Goal: Task Accomplishment & Management: Use online tool/utility

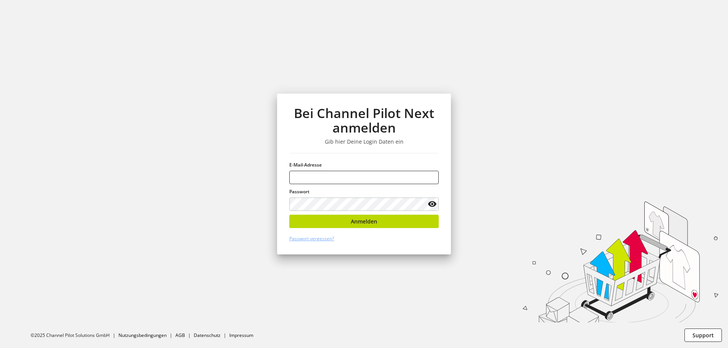
type input "**********"
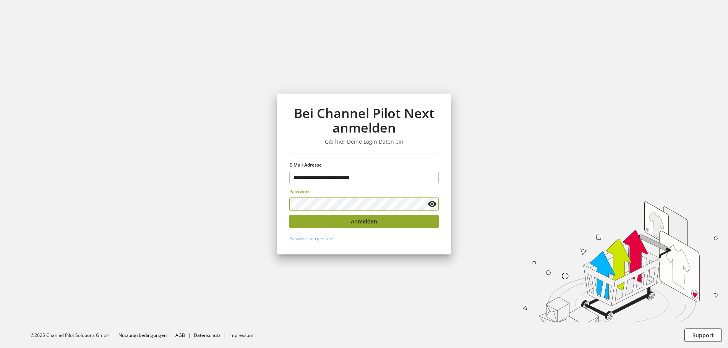
click at [366, 219] on span "Anmelden" at bounding box center [364, 221] width 26 height 8
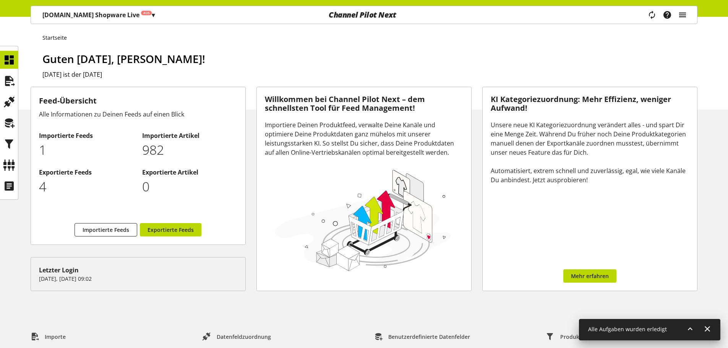
click at [682, 13] on icon "main navigation" at bounding box center [682, 15] width 9 height 14
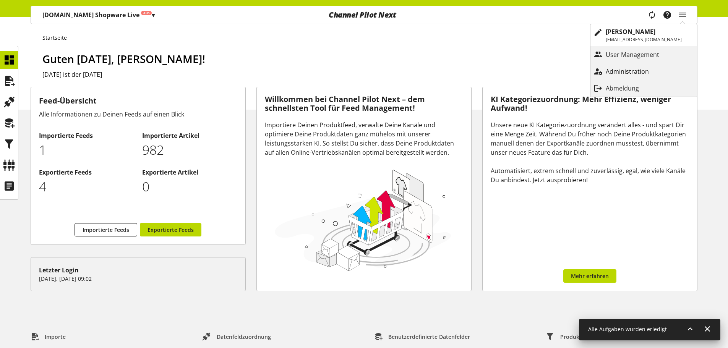
click at [646, 65] on link "Administration" at bounding box center [643, 72] width 107 height 14
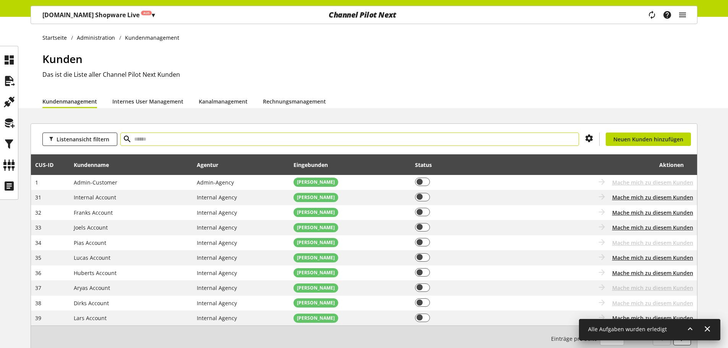
click at [215, 139] on input "text" at bounding box center [349, 139] width 458 height 13
type input "****"
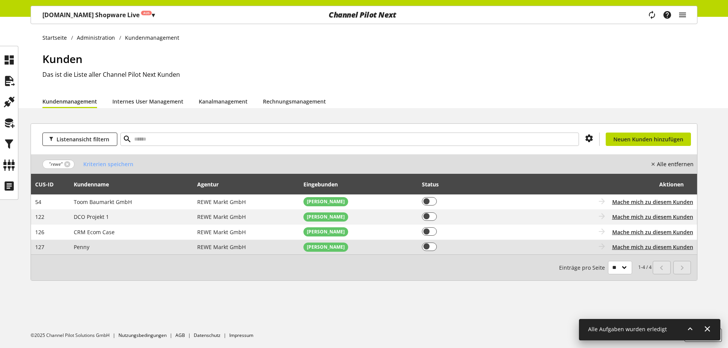
click at [224, 245] on span "REWE Markt GmbH" at bounding box center [221, 246] width 49 height 7
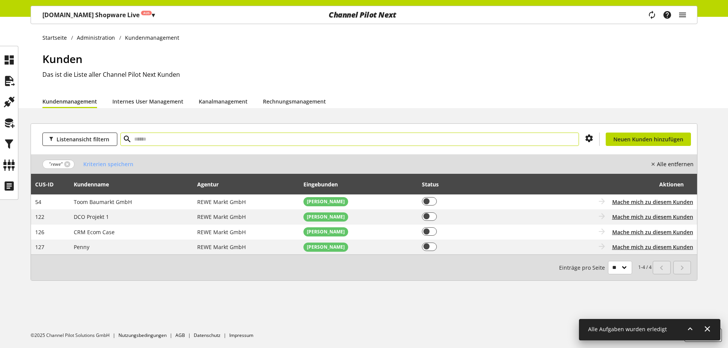
click at [177, 135] on input "text" at bounding box center [349, 139] width 458 height 13
paste input "****"
type input "****"
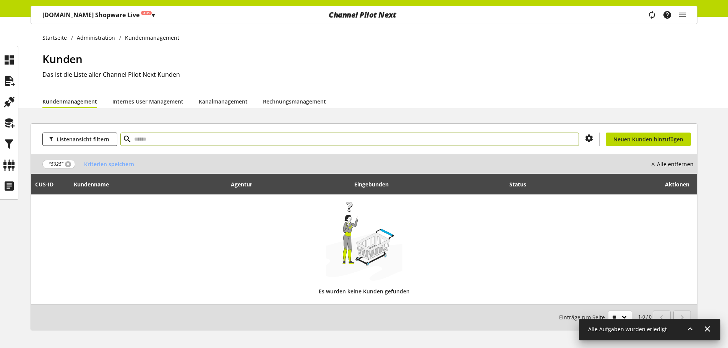
click at [66, 164] on link at bounding box center [68, 164] width 6 height 6
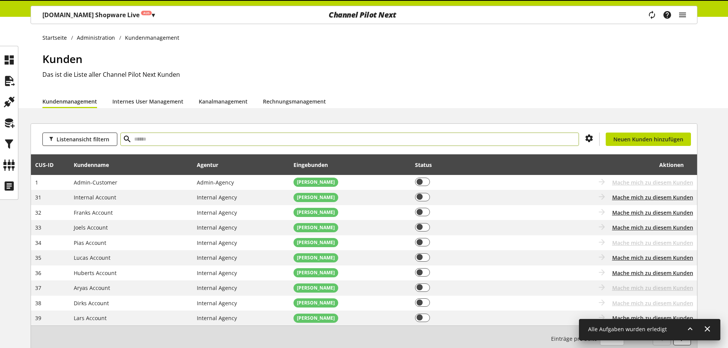
click at [174, 141] on input "text" at bounding box center [349, 139] width 458 height 13
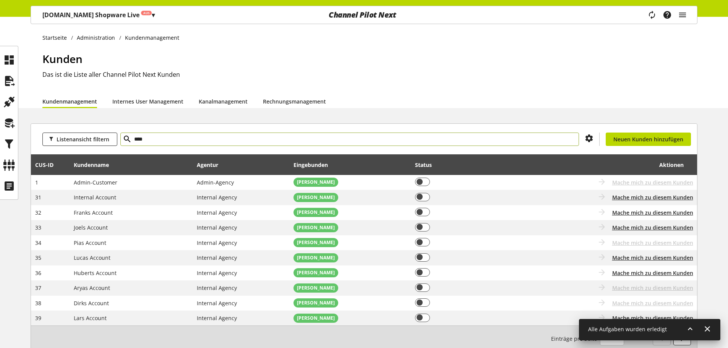
type input "****"
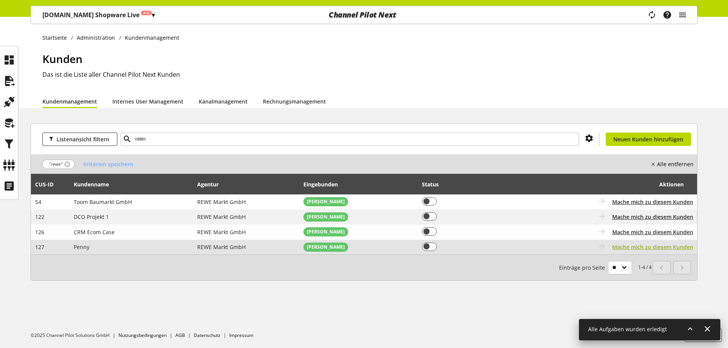
click at [642, 244] on span "Mache mich zu diesem Kunden" at bounding box center [652, 247] width 81 height 8
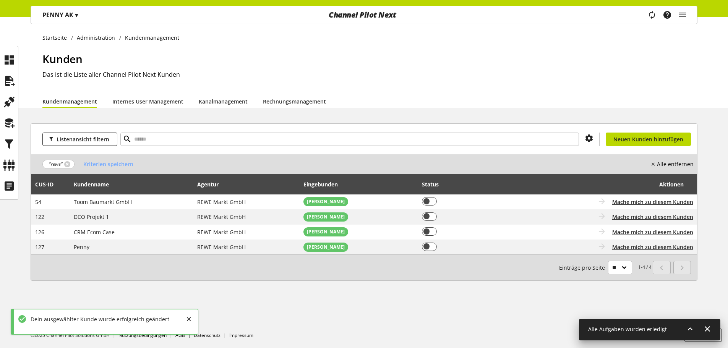
click at [58, 12] on p "PENNY AK ▾" at bounding box center [60, 14] width 36 height 9
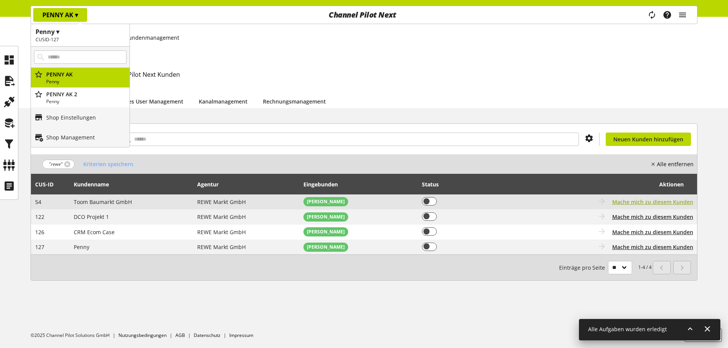
click at [651, 202] on span "Mache mich zu diesem Kunden" at bounding box center [652, 202] width 81 height 8
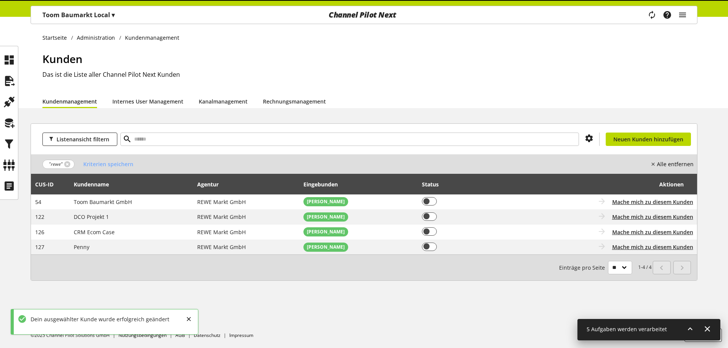
click at [78, 11] on p "Toom Baumarkt Local ▾" at bounding box center [78, 14] width 72 height 9
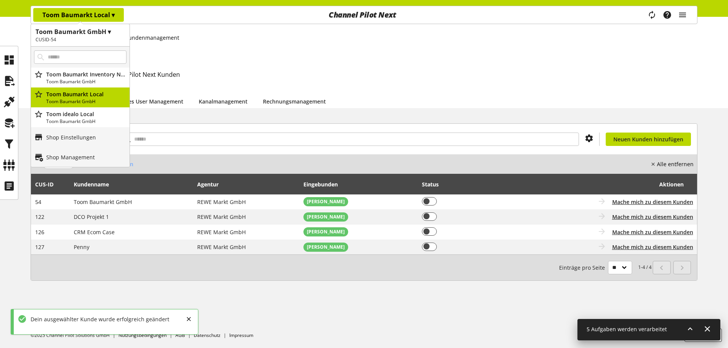
click at [81, 12] on p "Toom Baumarkt Local ▾" at bounding box center [78, 14] width 72 height 9
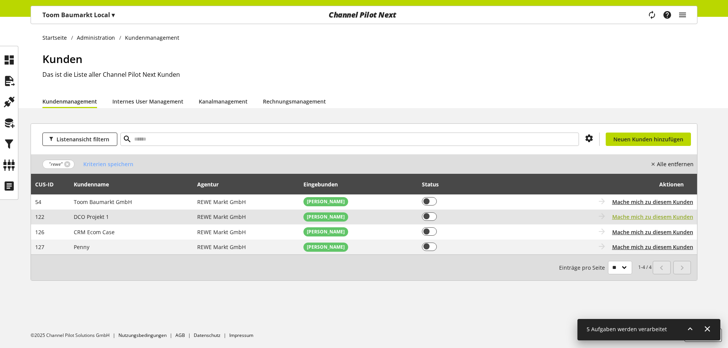
click at [631, 215] on span "Mache mich zu diesem Kunden" at bounding box center [652, 217] width 81 height 8
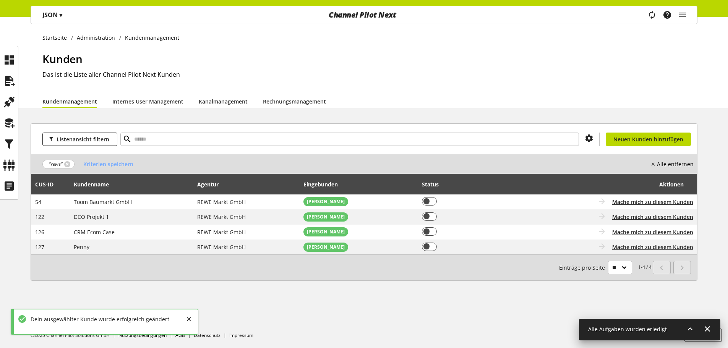
click at [62, 13] on span "▾" at bounding box center [60, 15] width 3 height 8
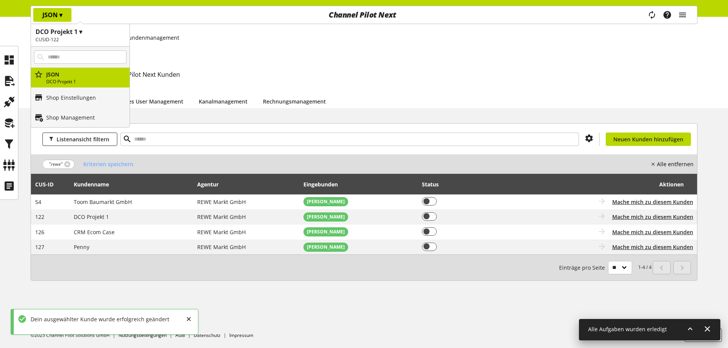
click at [62, 13] on span "▾" at bounding box center [60, 15] width 3 height 8
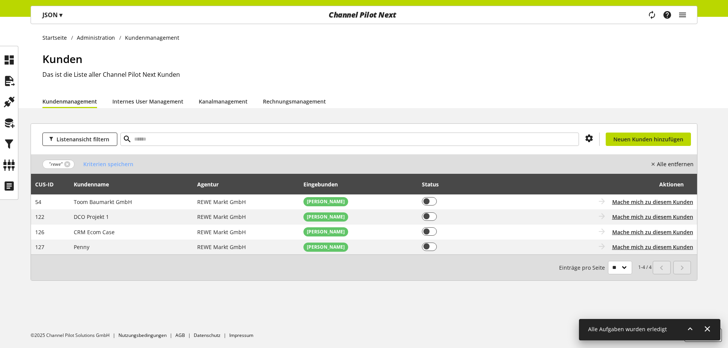
click at [54, 22] on div "JSON ▾ DCO Projekt 1 ▾ CUSID-122 Alle Kunden CRM Ecom Case DCO Projekt 1 Morata…" at bounding box center [52, 15] width 43 height 18
click at [54, 17] on p "JSON ▾" at bounding box center [52, 14] width 20 height 9
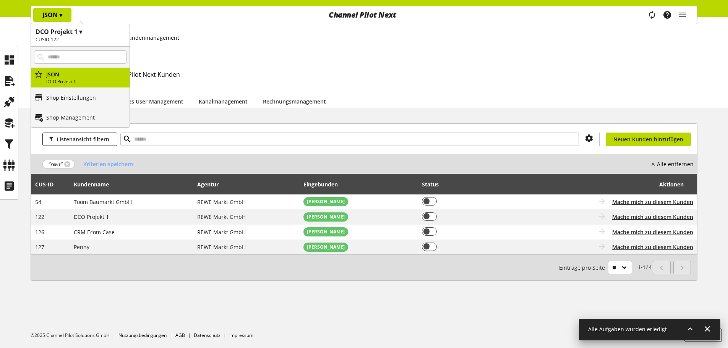
click at [66, 89] on link "Shop Einstellungen" at bounding box center [80, 97] width 99 height 20
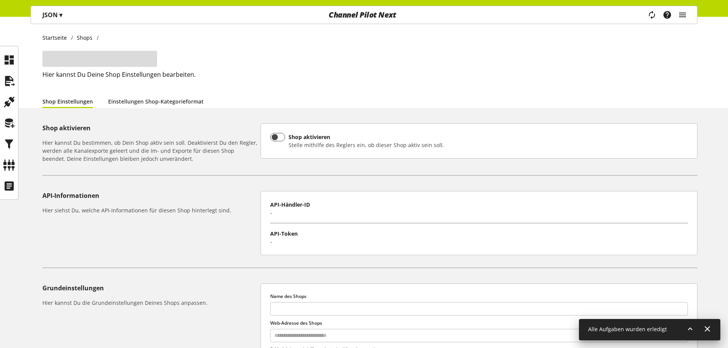
type input "****"
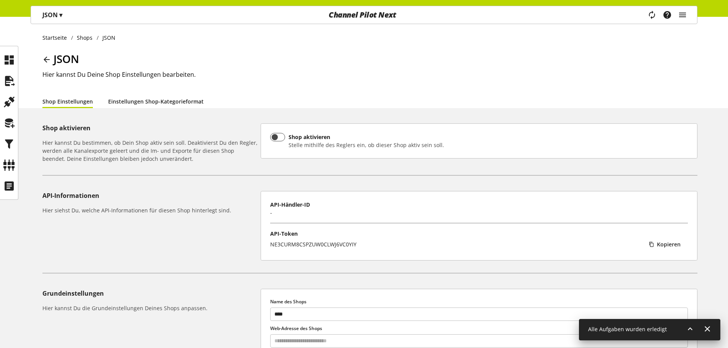
click at [146, 97] on link "Einstellungen Shop-Kategorieformat" at bounding box center [156, 101] width 96 height 8
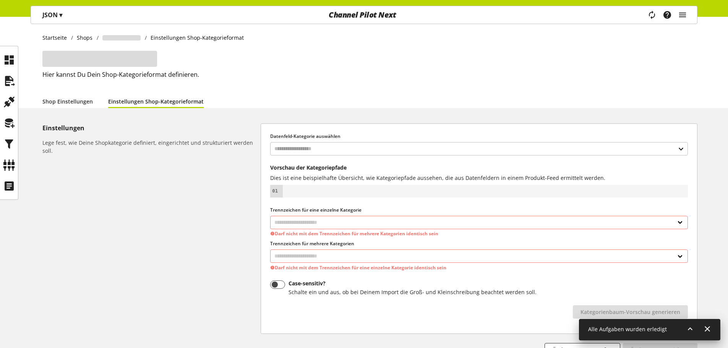
select select
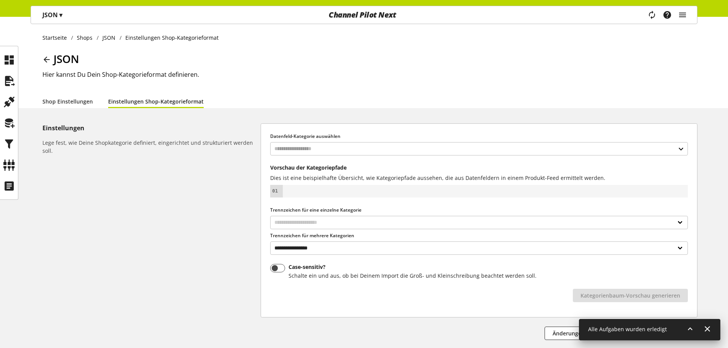
click at [0, 49] on div at bounding box center [9, 123] width 18 height 154
click at [5, 57] on icon at bounding box center [9, 59] width 12 height 15
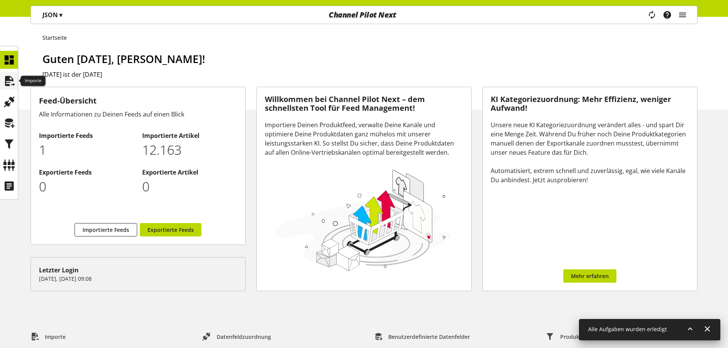
click at [13, 82] on icon at bounding box center [9, 80] width 12 height 15
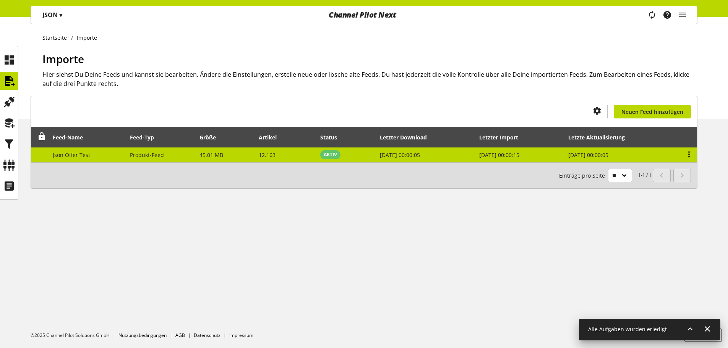
click at [127, 158] on td "Produkt-Feed" at bounding box center [161, 154] width 70 height 15
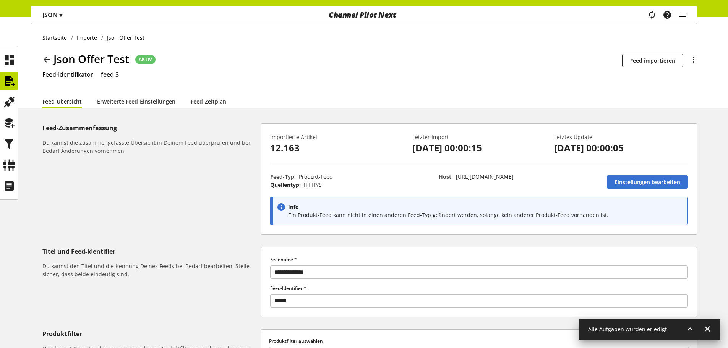
click at [685, 11] on icon "main navigation" at bounding box center [682, 15] width 9 height 14
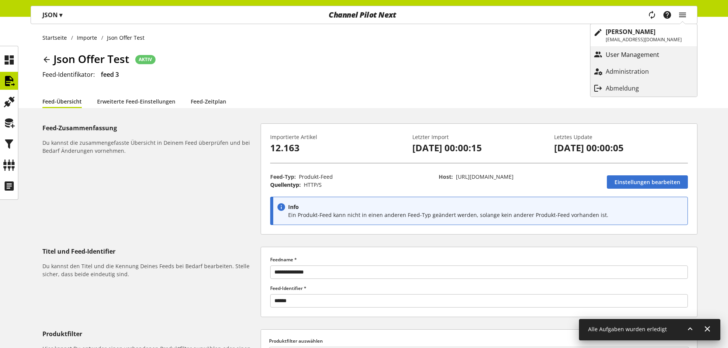
click at [661, 49] on link "User Management" at bounding box center [643, 55] width 107 height 14
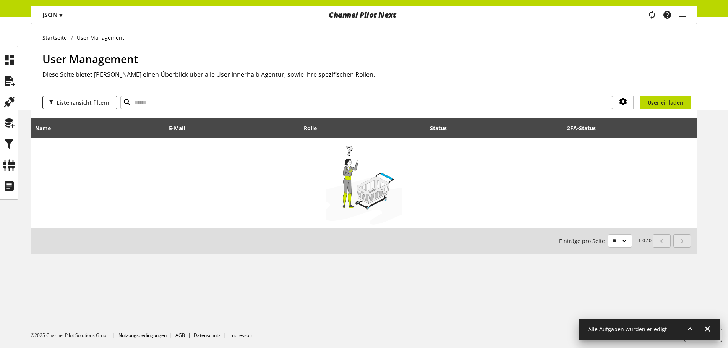
click at [623, 102] on icon at bounding box center [623, 102] width 9 height 14
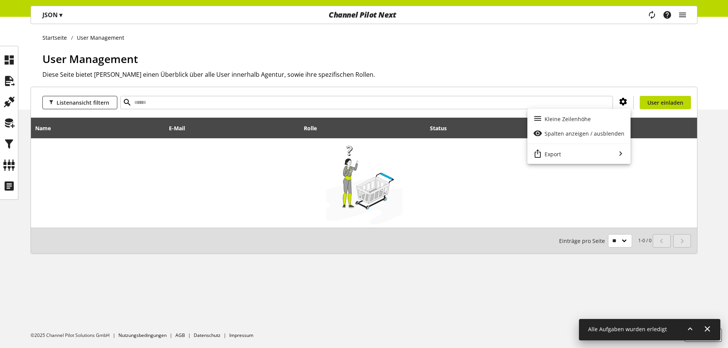
click at [623, 102] on icon at bounding box center [623, 102] width 9 height 14
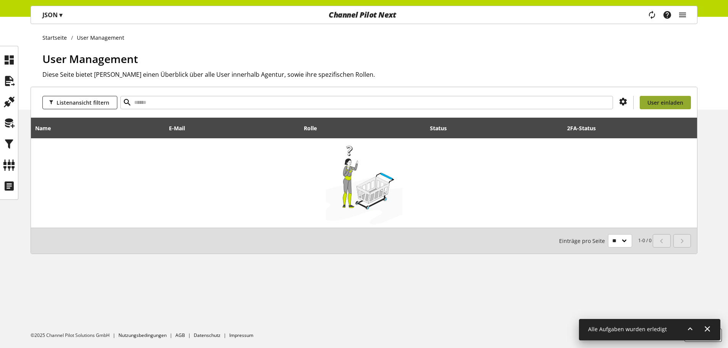
click at [669, 108] on link "User einladen" at bounding box center [665, 102] width 51 height 13
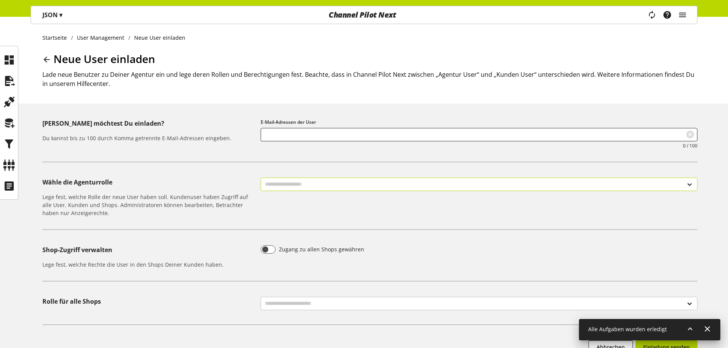
click at [321, 186] on select "**********" at bounding box center [479, 184] width 437 height 13
click at [41, 56] on div "Startseite User Management Neue User einladen Neue User einladen Lade neue Benu…" at bounding box center [364, 60] width 728 height 87
click at [46, 60] on icon at bounding box center [46, 60] width 9 height 14
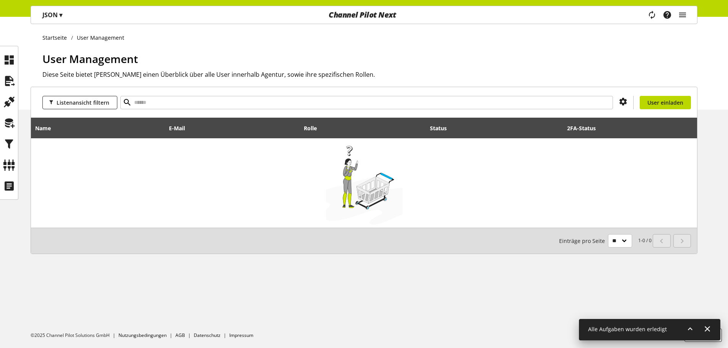
click at [53, 19] on p "JSON ▾" at bounding box center [52, 14] width 20 height 9
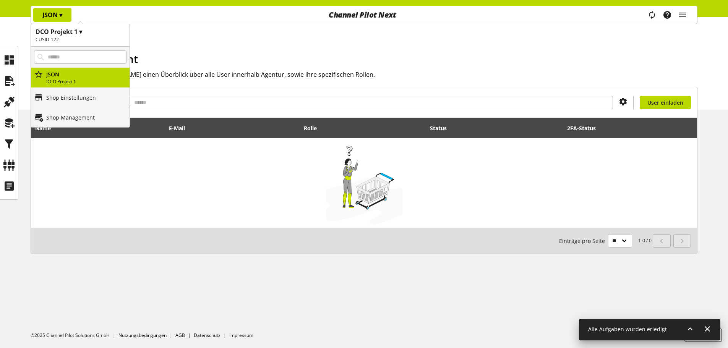
click at [57, 32] on h1 "DCO Projekt 1 ▾" at bounding box center [80, 31] width 89 height 9
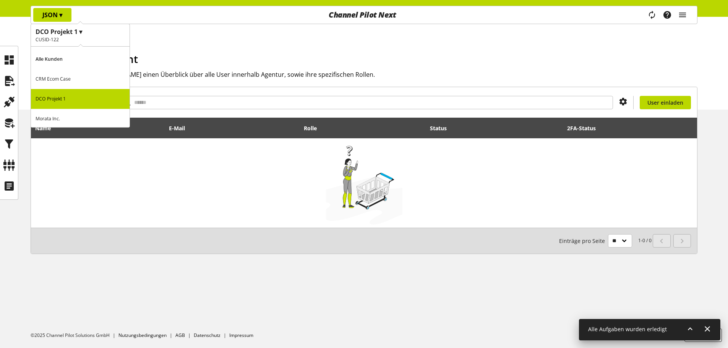
click at [78, 102] on p "DCO Projekt 1" at bounding box center [80, 99] width 99 height 20
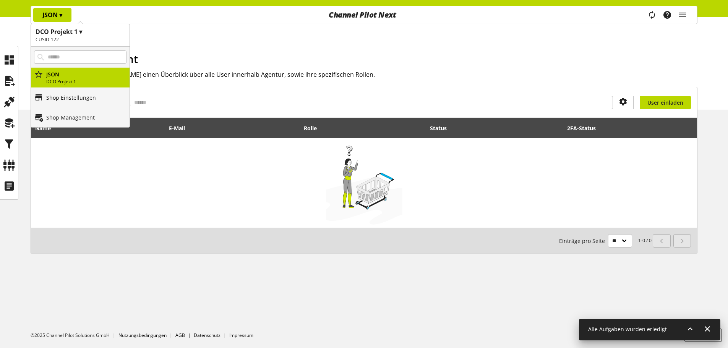
click at [71, 94] on p "Shop Einstellungen" at bounding box center [71, 98] width 50 height 8
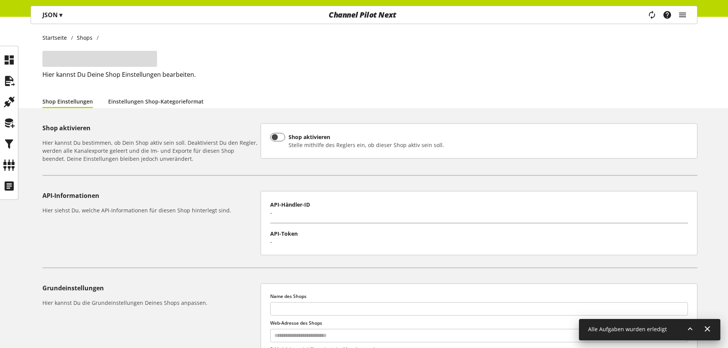
type input "****"
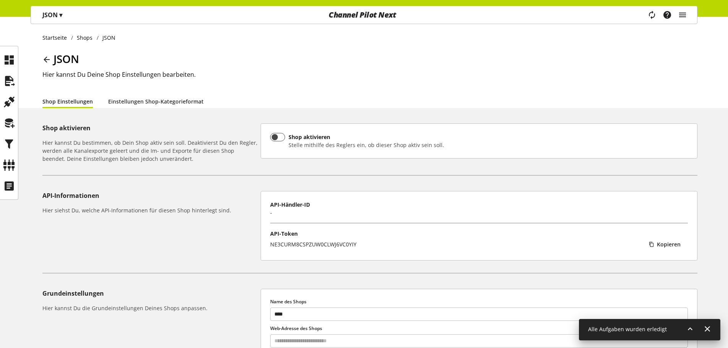
click at [139, 90] on div "JSON Hier kannst Du Deine Shop Einstellungen bearbeiten." at bounding box center [369, 73] width 655 height 44
click at [140, 97] on link "Einstellungen Shop-Kategorieformat" at bounding box center [156, 101] width 96 height 8
select select
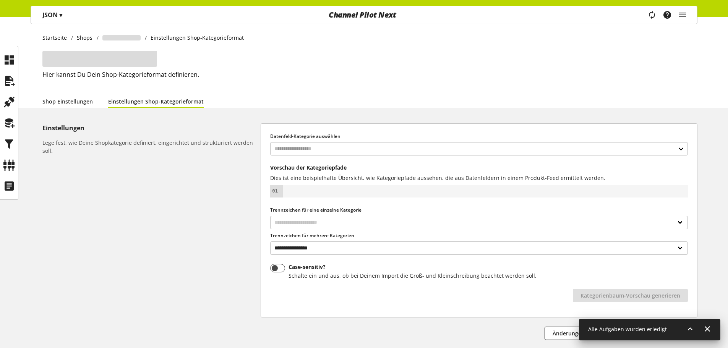
click at [23, 88] on div "Startseite Shops Einstellungen Shop-Kategorieformat Hier kannst Du Dein Shop-Ka…" at bounding box center [364, 62] width 728 height 91
click at [16, 86] on div at bounding box center [9, 81] width 18 height 18
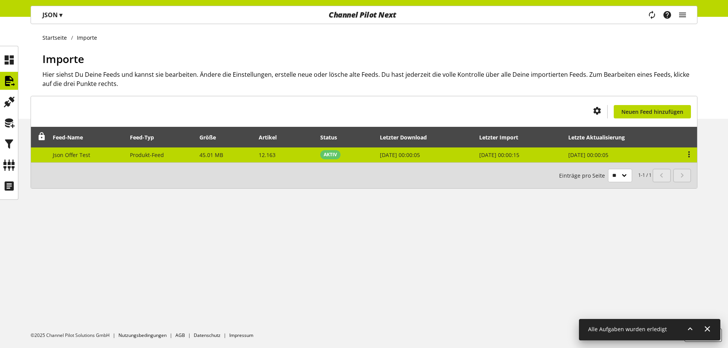
click at [157, 148] on td "Produkt-Feed" at bounding box center [161, 154] width 70 height 15
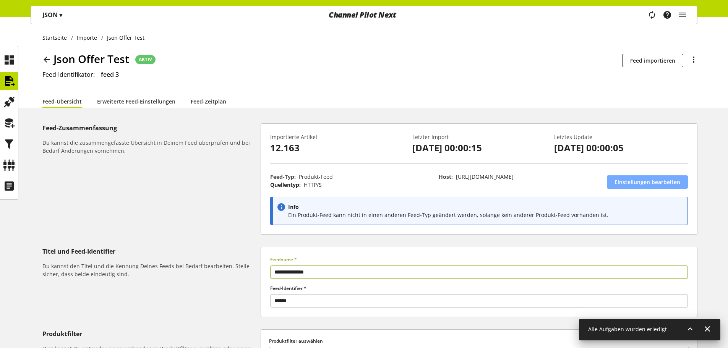
click at [618, 187] on link "Einstellungen bearbeiten" at bounding box center [647, 181] width 81 height 13
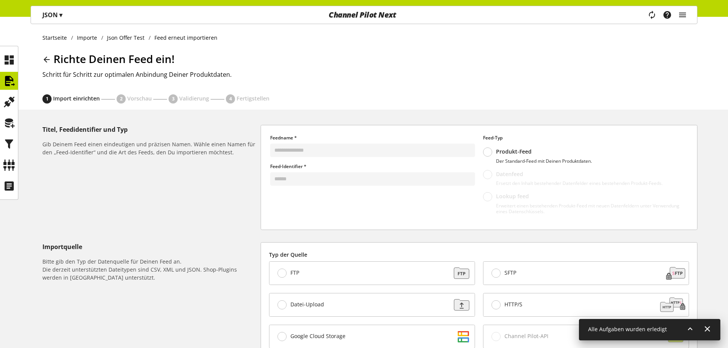
click at [49, 52] on link at bounding box center [47, 59] width 11 height 15
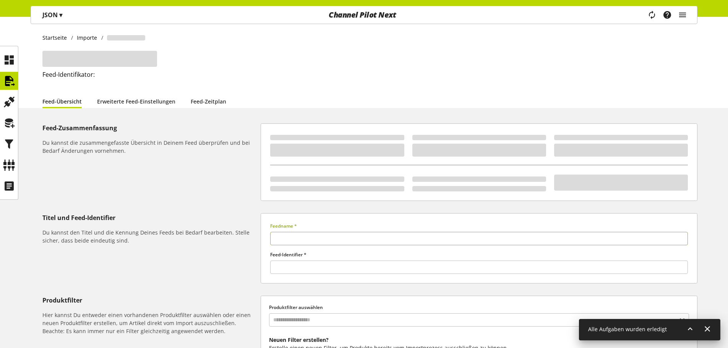
type input "**********"
type input "******"
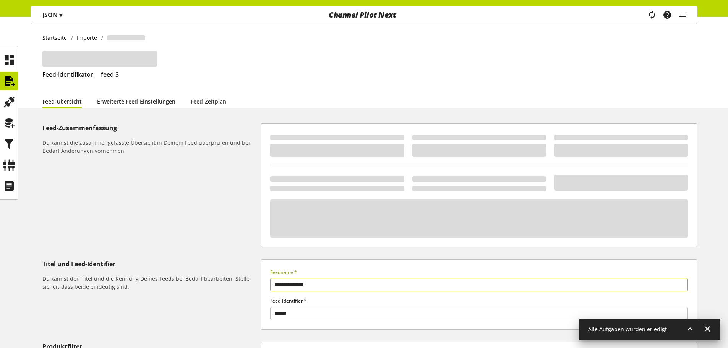
click at [134, 97] on link "Erweiterte Feed-Einstellungen" at bounding box center [136, 101] width 78 height 8
select select "********"
select select "**********"
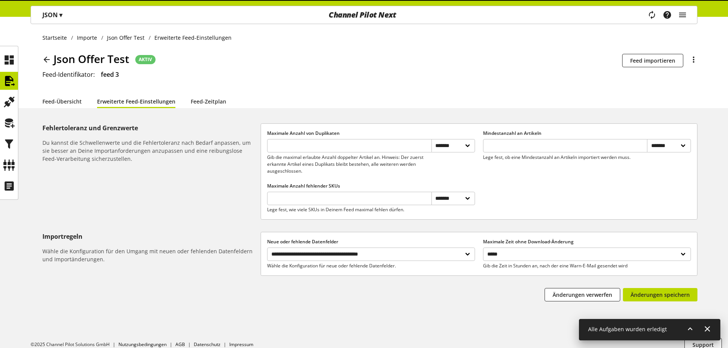
click at [241, 95] on div "Feed-Übersicht Erweiterte Feed-Einstellungen Feed-Zeitplan" at bounding box center [369, 101] width 655 height 14
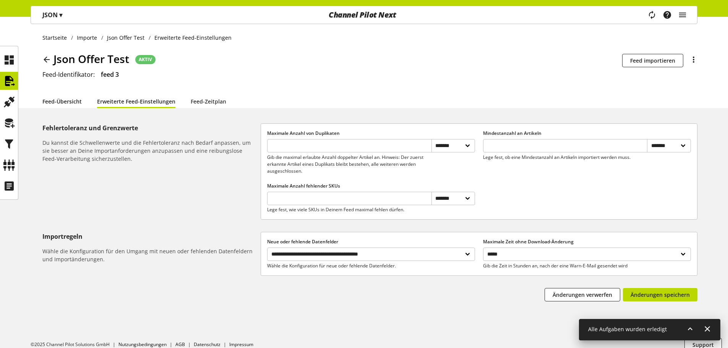
click at [68, 99] on link "Feed-Übersicht" at bounding box center [61, 101] width 39 height 8
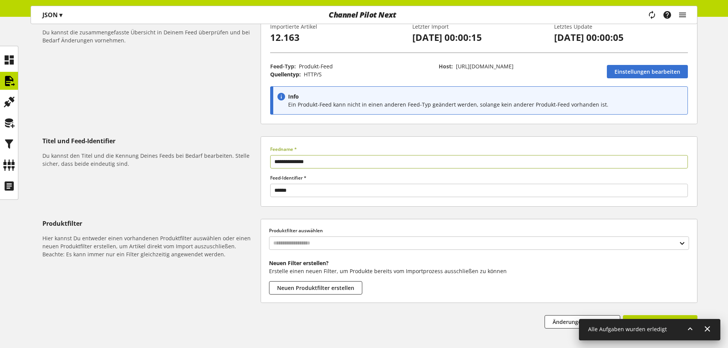
scroll to position [115, 0]
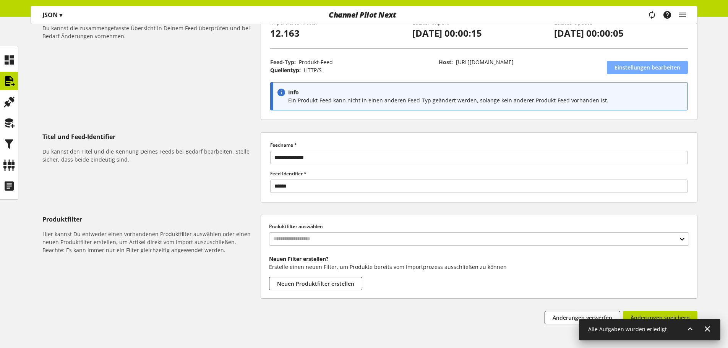
click at [616, 69] on span "Einstellungen bearbeiten" at bounding box center [647, 67] width 66 height 8
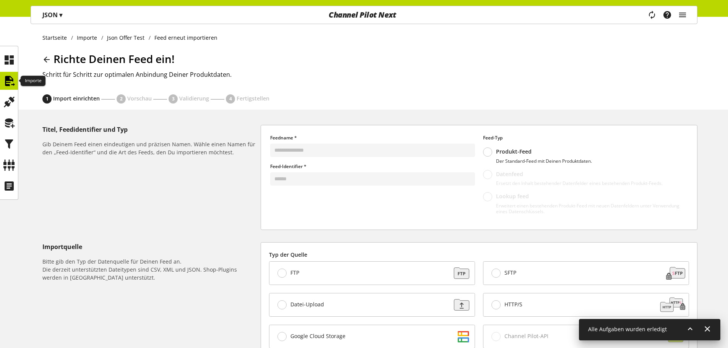
click at [14, 84] on icon at bounding box center [9, 80] width 12 height 15
